Goal: Check status: Check status

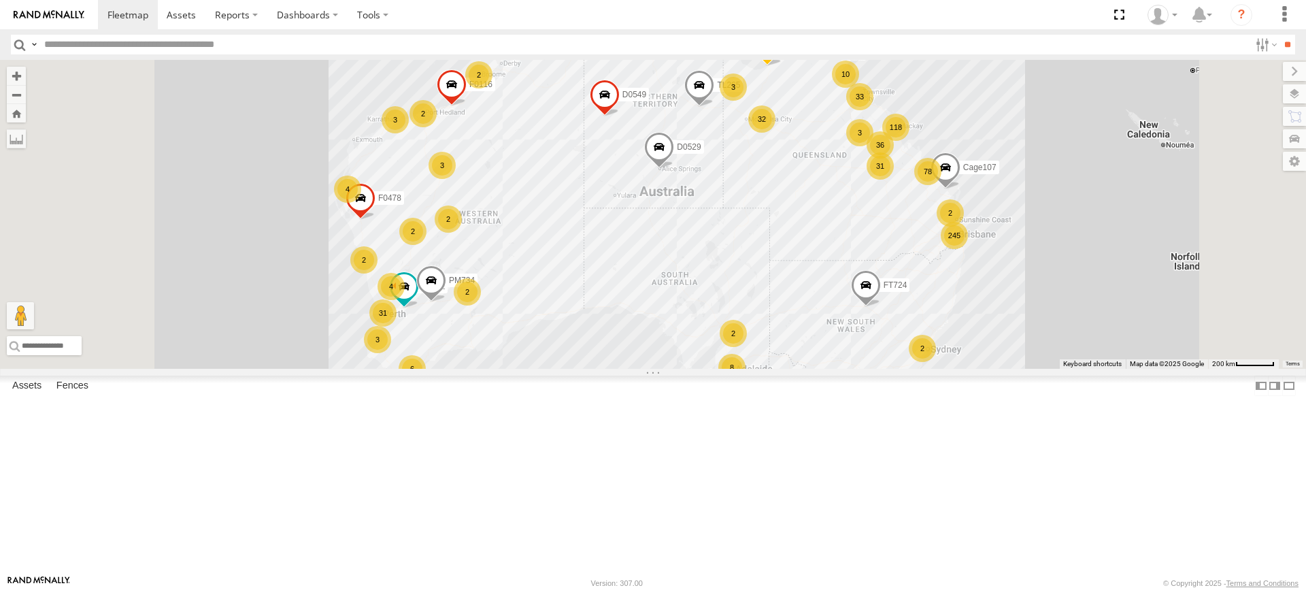
click at [197, 46] on input "text" at bounding box center [644, 45] width 1211 height 20
click at [1280, 35] on input "**" at bounding box center [1288, 45] width 16 height 20
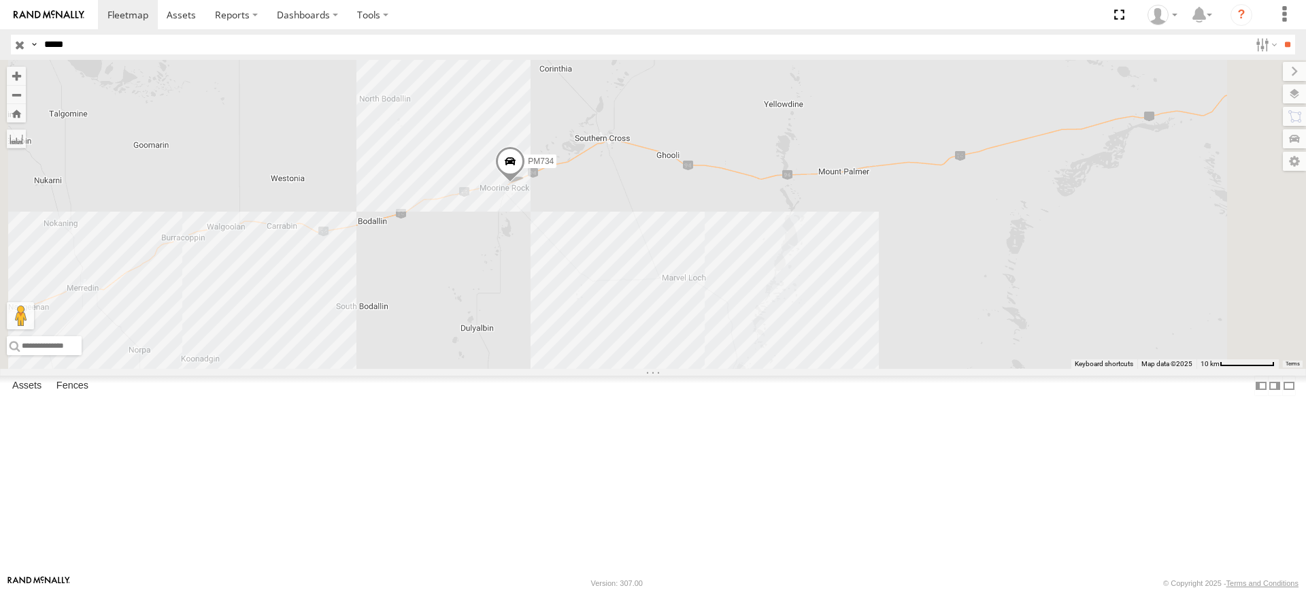
click at [159, 44] on input "*****" at bounding box center [644, 45] width 1211 height 20
type input "*****"
click at [1280, 35] on input "**" at bounding box center [1288, 45] width 16 height 20
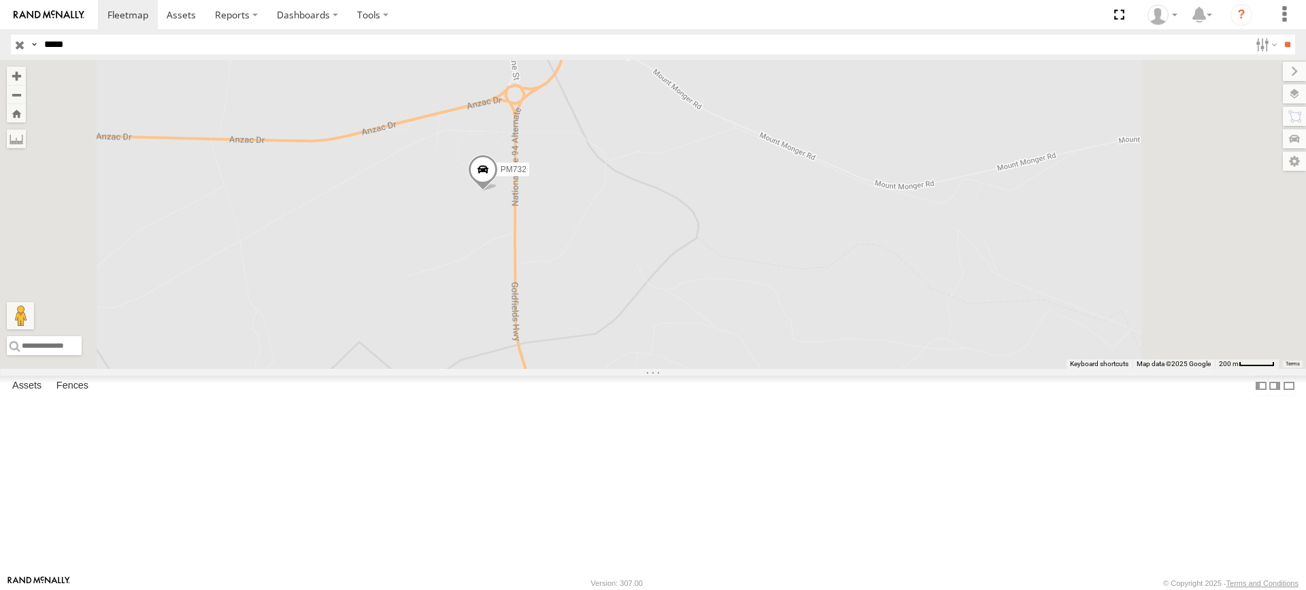
drag, startPoint x: 173, startPoint y: 52, endPoint x: 31, endPoint y: 51, distance: 142.2
click at [31, 51] on div "Search Query Asset ID Asset Label Registration Manufacturer Model VIN Job ID Dr…" at bounding box center [645, 45] width 1269 height 20
click at [498, 191] on span at bounding box center [483, 172] width 30 height 37
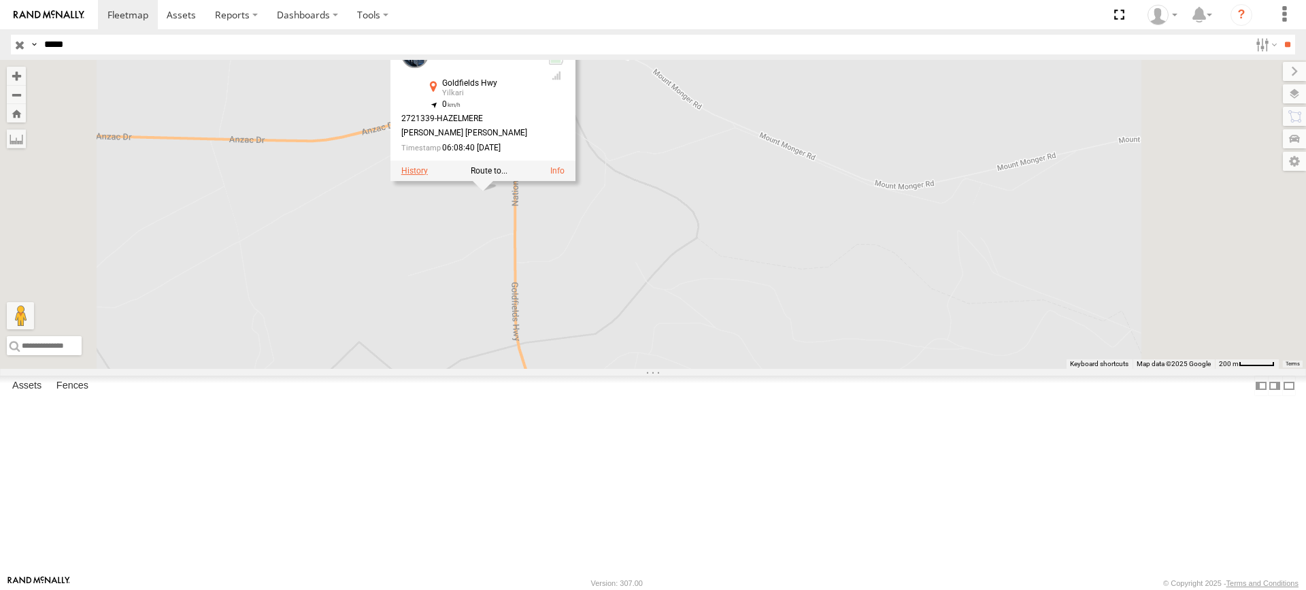
click at [428, 176] on label at bounding box center [414, 171] width 27 height 10
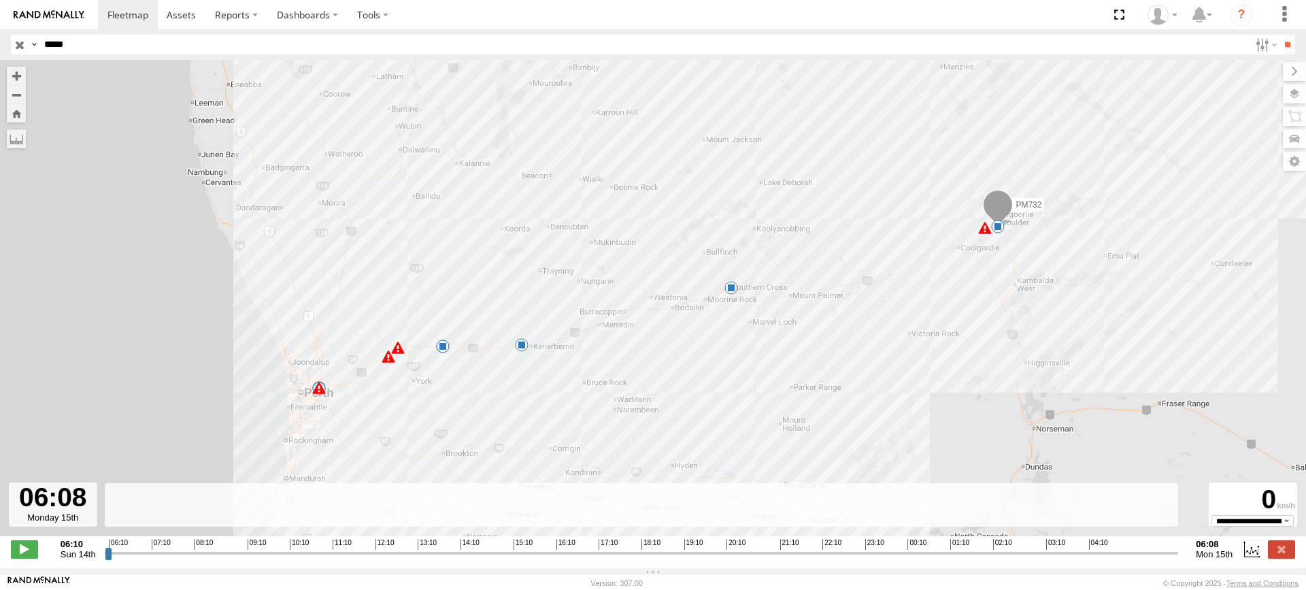
drag, startPoint x: 116, startPoint y: 559, endPoint x: 1204, endPoint y: 500, distance: 1089.4
type input "**********"
click at [1179, 546] on input "range" at bounding box center [642, 552] width 1074 height 13
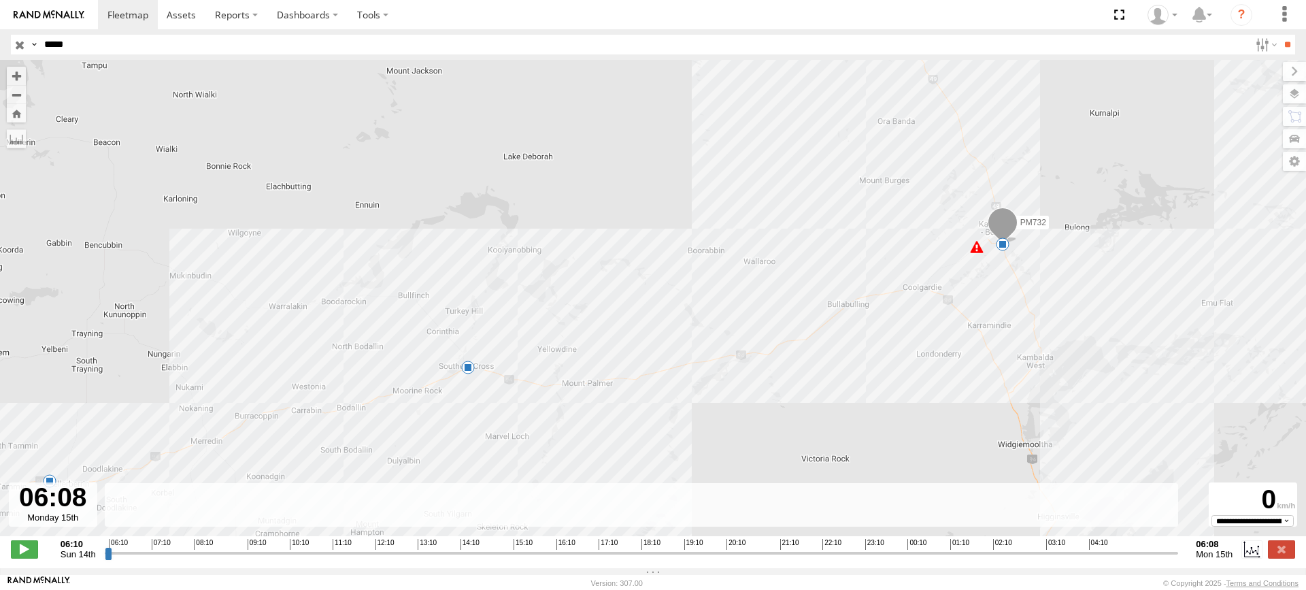
drag, startPoint x: 1173, startPoint y: 273, endPoint x: 1012, endPoint y: 336, distance: 173.2
click at [1012, 336] on div "PM732 07:56 Sun 08:46 Sun 08:48 Sun 09:18 Sun 19:12 Sun 19:18 Sun 20:16 Sun 20:…" at bounding box center [653, 305] width 1306 height 490
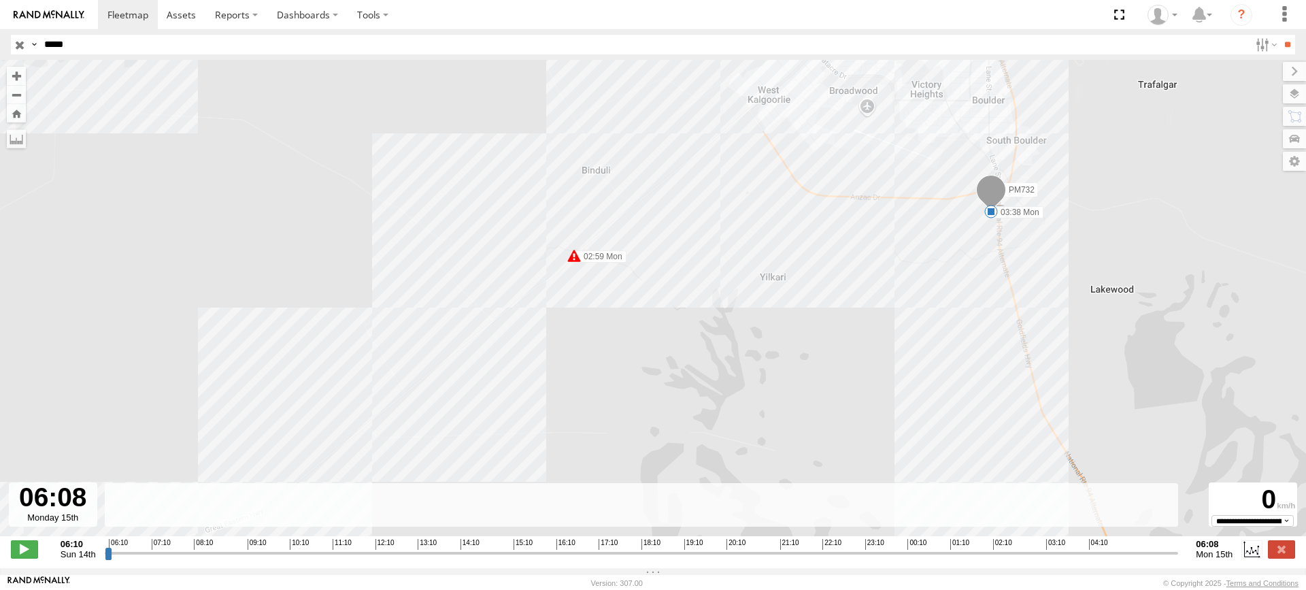
drag, startPoint x: 975, startPoint y: 256, endPoint x: 944, endPoint y: 259, distance: 31.4
click at [944, 259] on div "PM732 07:56 Sun 08:46 Sun 08:48 Sun 09:18 Sun 19:12 Sun 19:18 Sun 20:16 Sun 20:…" at bounding box center [653, 305] width 1306 height 490
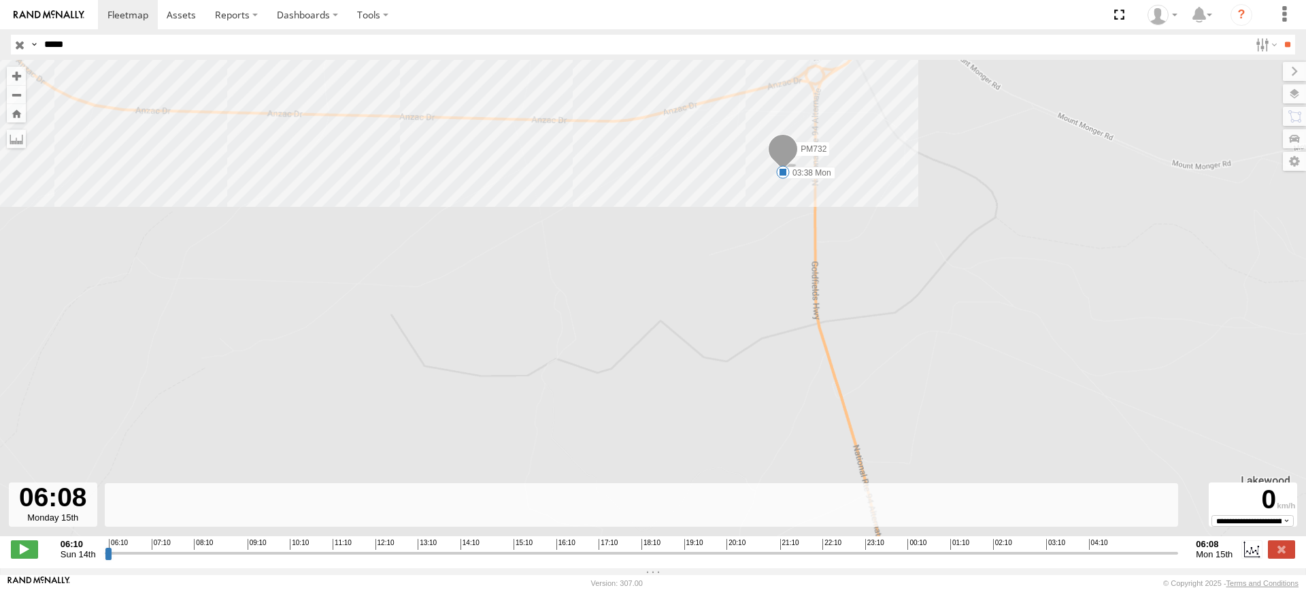
drag, startPoint x: 754, startPoint y: 233, endPoint x: 752, endPoint y: 274, distance: 40.9
click at [752, 274] on div "PM732 07:56 Sun 08:46 Sun 08:48 Sun 09:18 Sun 19:12 Sun 19:18 Sun 20:16 Sun 20:…" at bounding box center [653, 305] width 1306 height 490
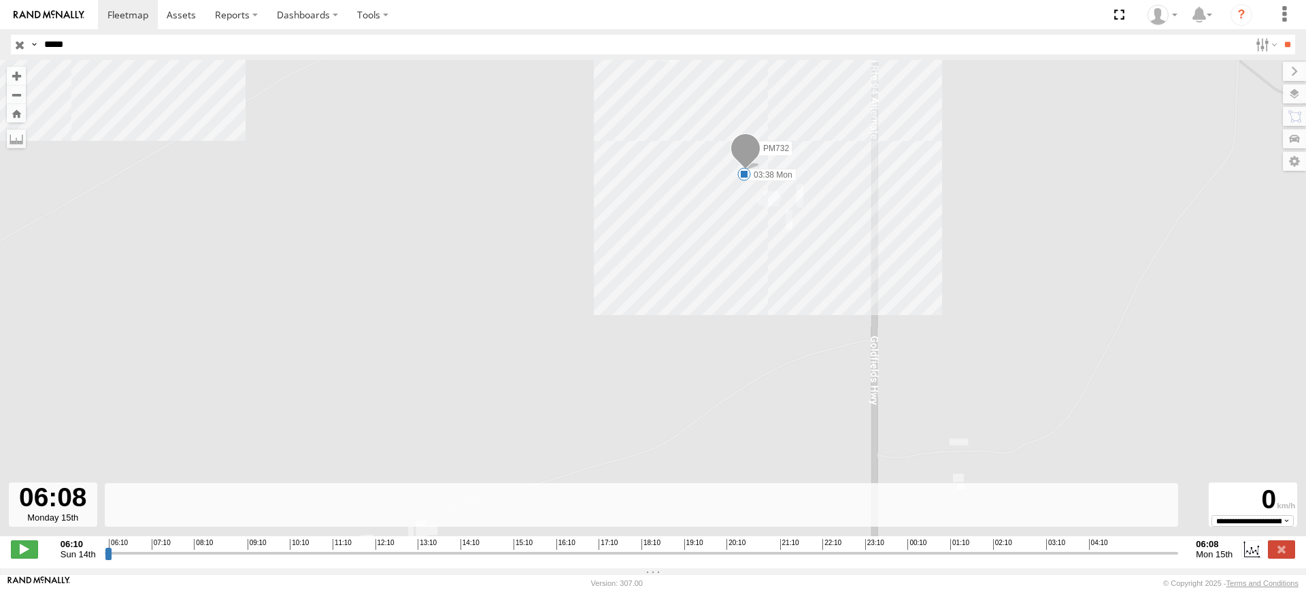
drag, startPoint x: 780, startPoint y: 233, endPoint x: 780, endPoint y: 241, distance: 8.9
click at [780, 241] on div "PM732 07:56 Sun 08:46 Sun 08:48 Sun 09:18 Sun 19:12 Sun 19:18 Sun 20:16 Sun 20:…" at bounding box center [653, 305] width 1306 height 490
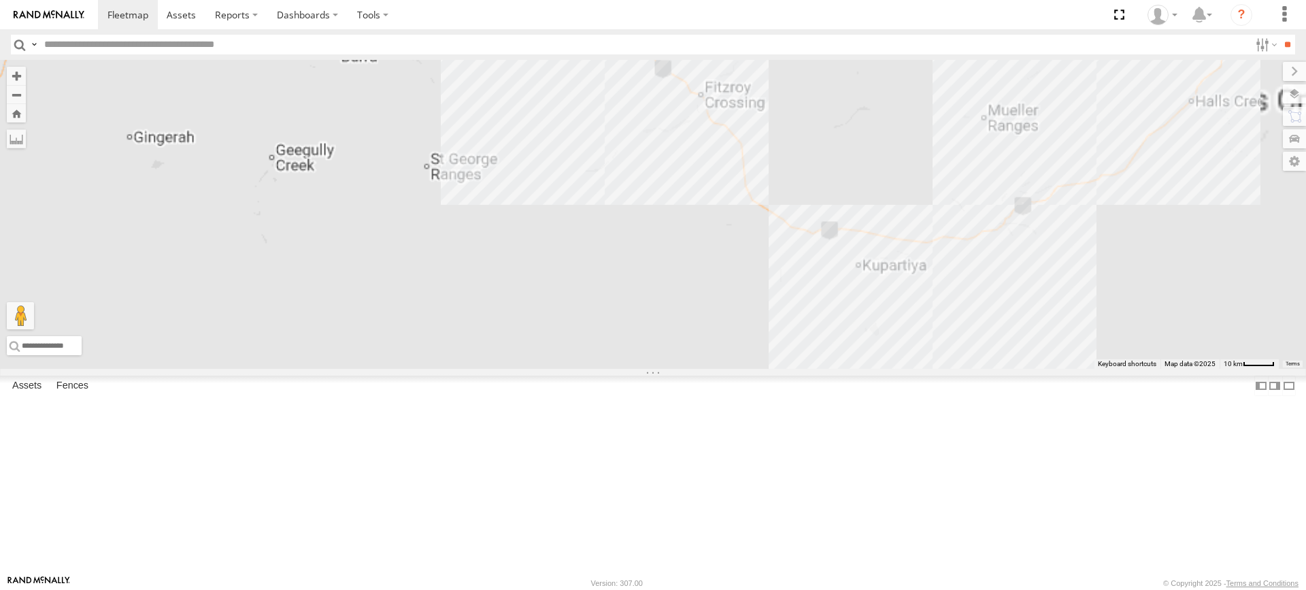
drag, startPoint x: 929, startPoint y: 246, endPoint x: 727, endPoint y: 247, distance: 202.0
click at [727, 247] on div "MV283 F0373 FT724 F0478 TL265 Cage234 Cage101 PM734 D0529 D0549 F0116" at bounding box center [653, 214] width 1306 height 309
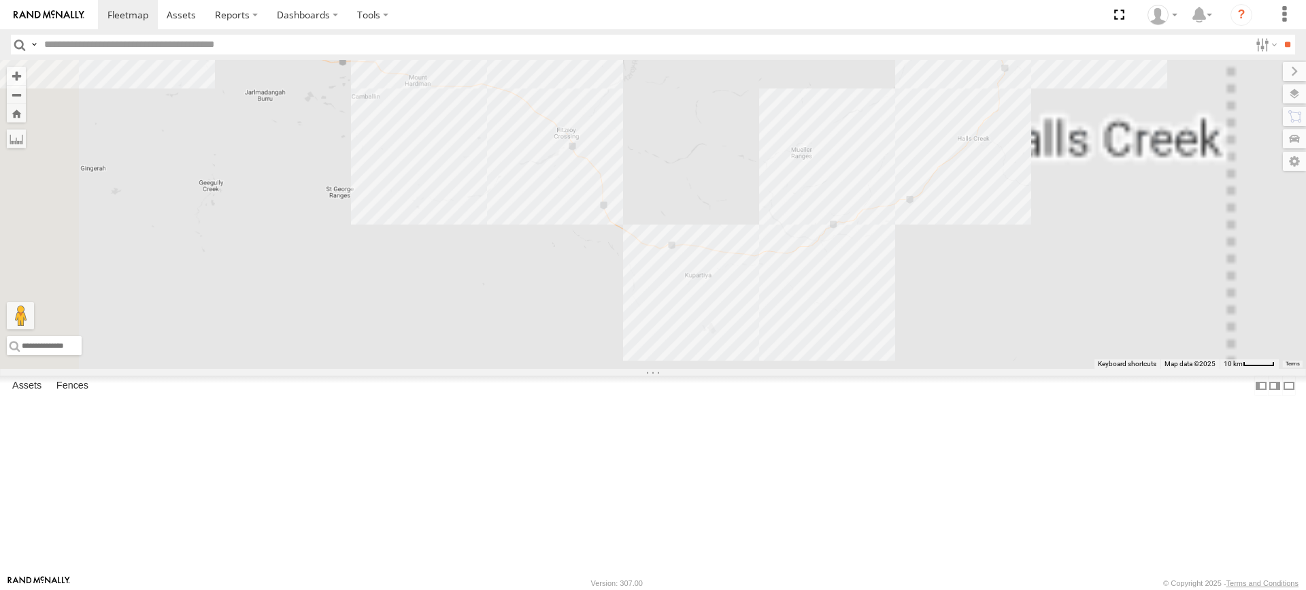
drag, startPoint x: 846, startPoint y: 218, endPoint x: 735, endPoint y: 246, distance: 114.3
click at [735, 246] on div "MV283 F0373 FT724 F0478 TL265 Cage234 Cage101 PM734 D0529 D0549 F0116" at bounding box center [653, 214] width 1306 height 309
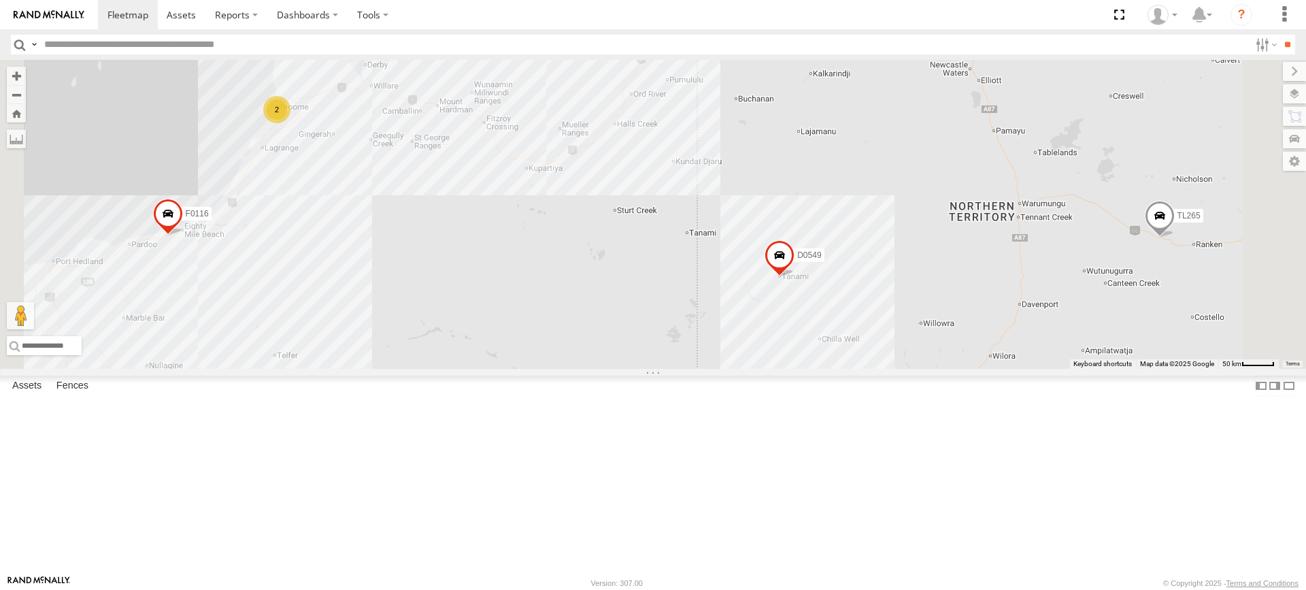
drag, startPoint x: 490, startPoint y: 227, endPoint x: 504, endPoint y: 235, distance: 15.9
click at [519, 235] on div "MV283 F0373 FT724 F0478 TL265 Cage234 Cage101 PM734 D0529 D0549 F0116 2" at bounding box center [653, 214] width 1306 height 309
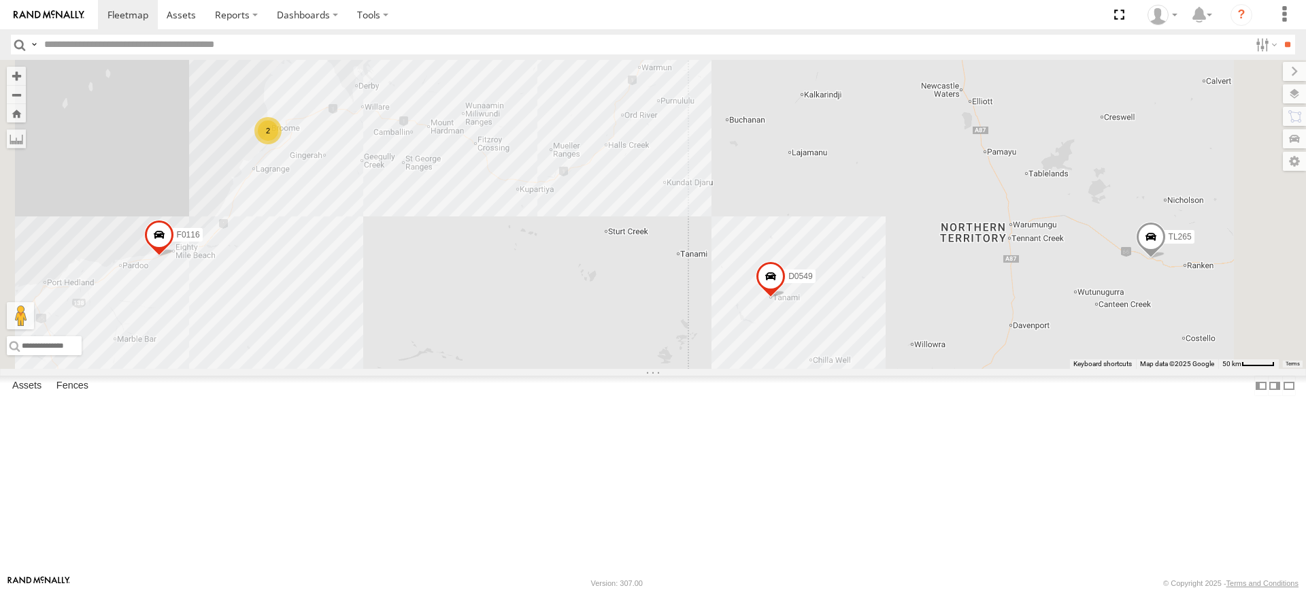
drag, startPoint x: 785, startPoint y: 263, endPoint x: 773, endPoint y: 288, distance: 28.3
click at [773, 288] on div "MV283 F0373 FT724 F0478 TL265 Cage234 Cage101 PM734 D0529 D0549 F0116 2" at bounding box center [653, 214] width 1306 height 309
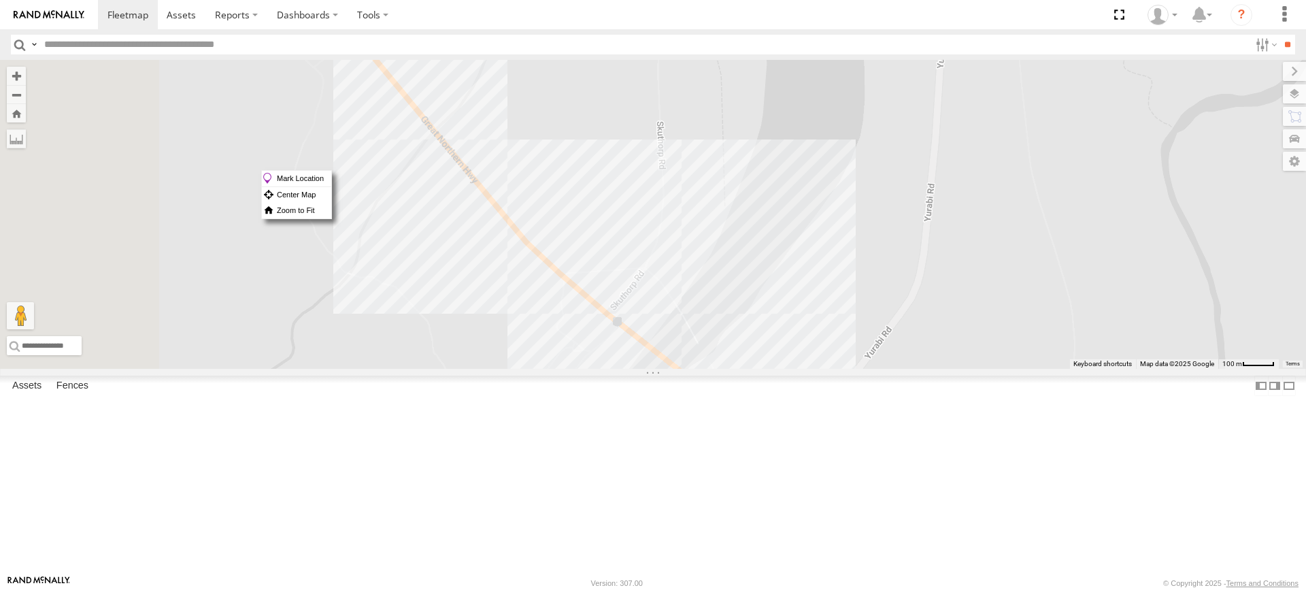
drag, startPoint x: 601, startPoint y: 170, endPoint x: 624, endPoint y: 361, distance: 192.6
click at [624, 361] on div "MV283 F0373 FT724 F0478 TL265 Cage234 Cage101 PM734 D0529 D0549 F0116" at bounding box center [653, 214] width 1306 height 309
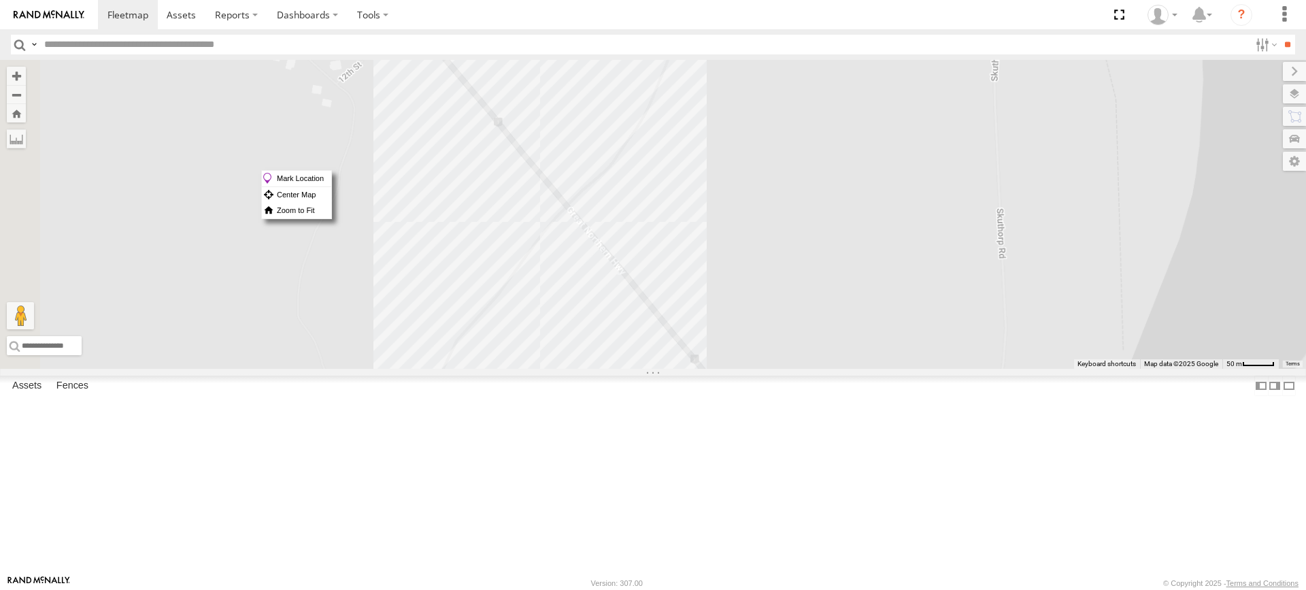
drag, startPoint x: 671, startPoint y: 408, endPoint x: 987, endPoint y: 614, distance: 377.2
click at [987, 589] on html at bounding box center [653, 295] width 1306 height 590
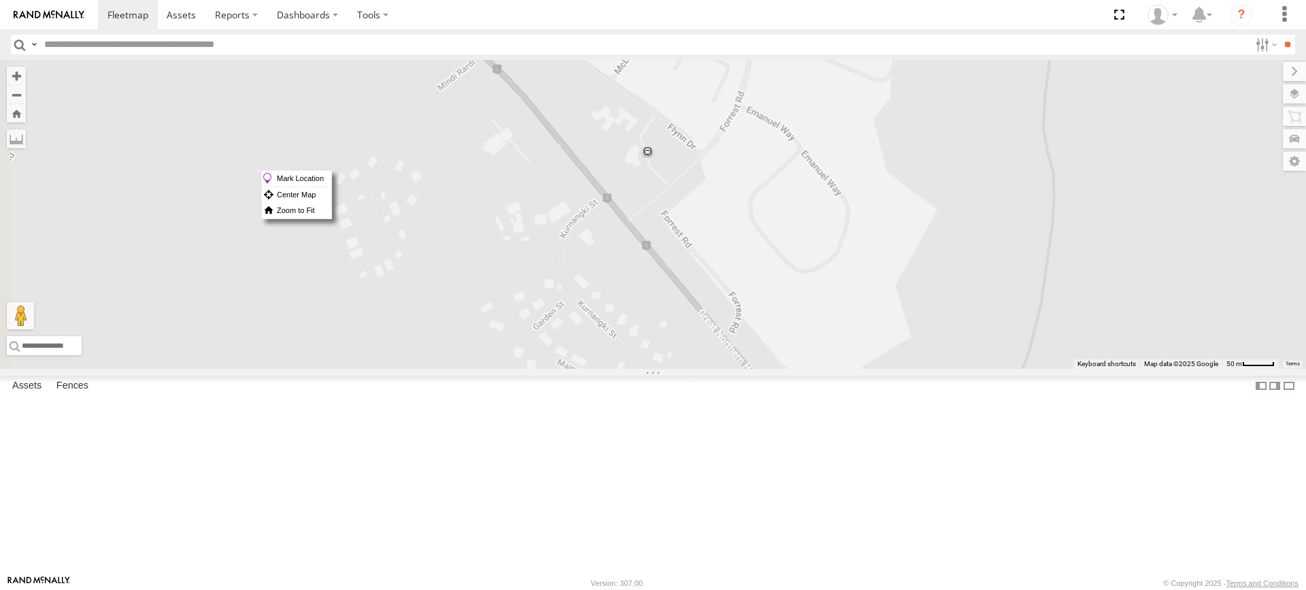
drag, startPoint x: 694, startPoint y: 508, endPoint x: 688, endPoint y: 524, distance: 17.2
click at [688, 369] on div "MV283 F0373 FT724 F0478 TL265 Cage234 Cage101 PM734 D0529 D0549 F0116" at bounding box center [653, 214] width 1306 height 309
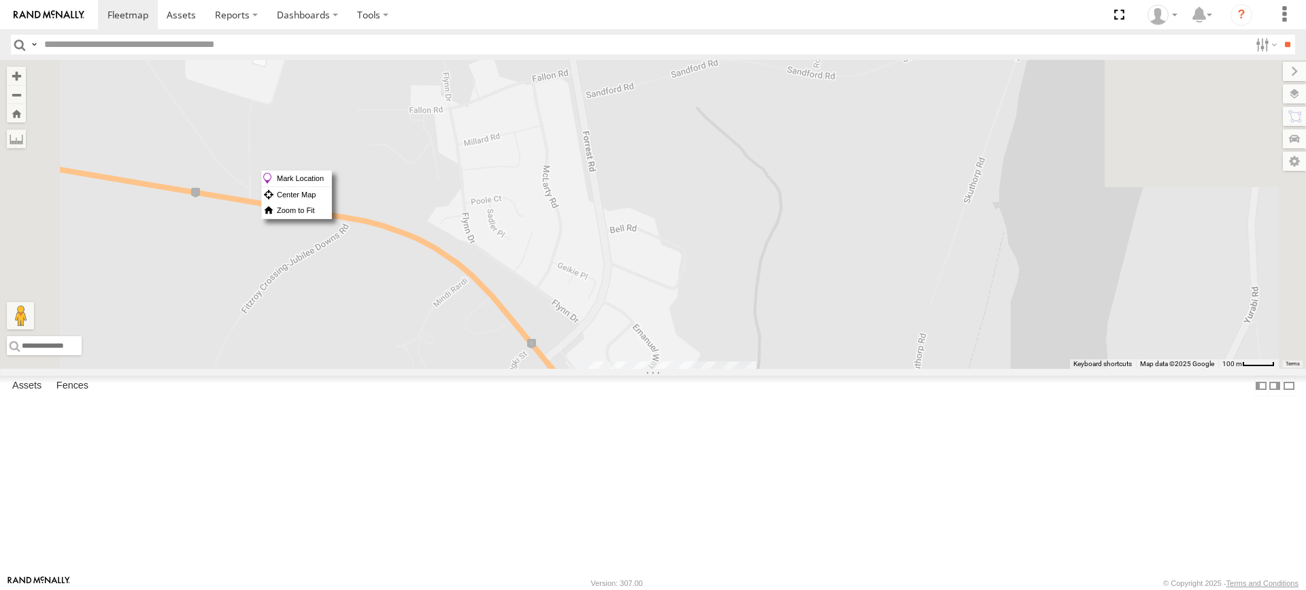
drag, startPoint x: 852, startPoint y: 288, endPoint x: 815, endPoint y: 372, distance: 92.3
click at [815, 369] on div "MV283 F0373 FT724 F0478 TL265 Cage234 Cage101 PM734 D0529 D0549 F0116" at bounding box center [653, 214] width 1306 height 309
